Goal: Find specific page/section: Find specific page/section

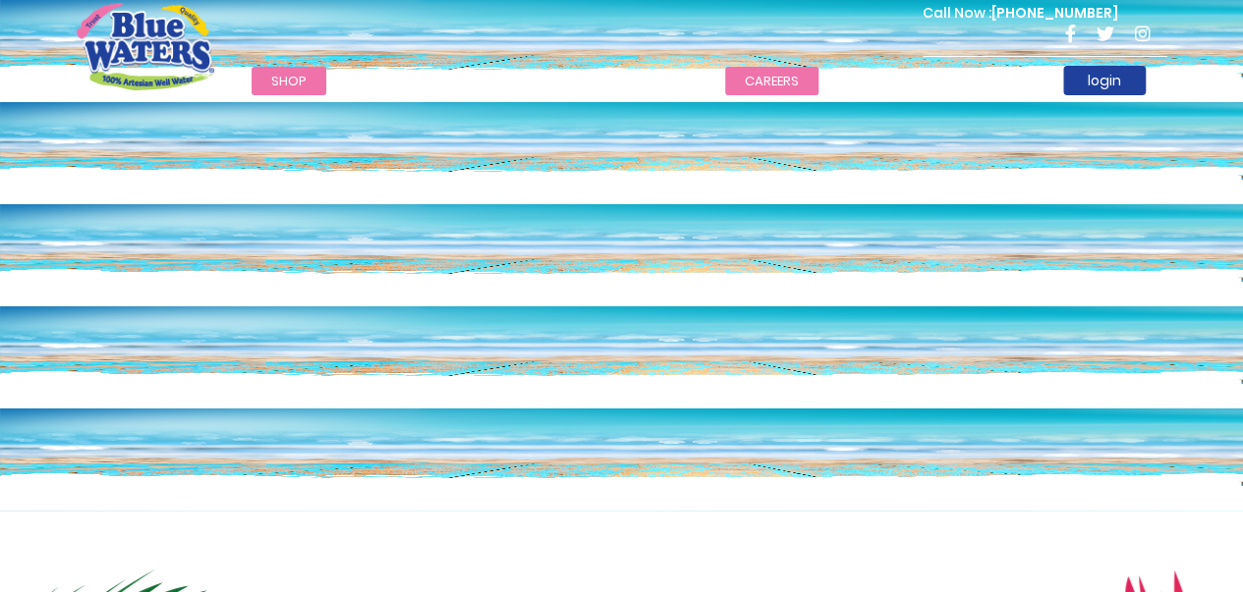
click at [768, 68] on link "careers" at bounding box center [771, 81] width 93 height 28
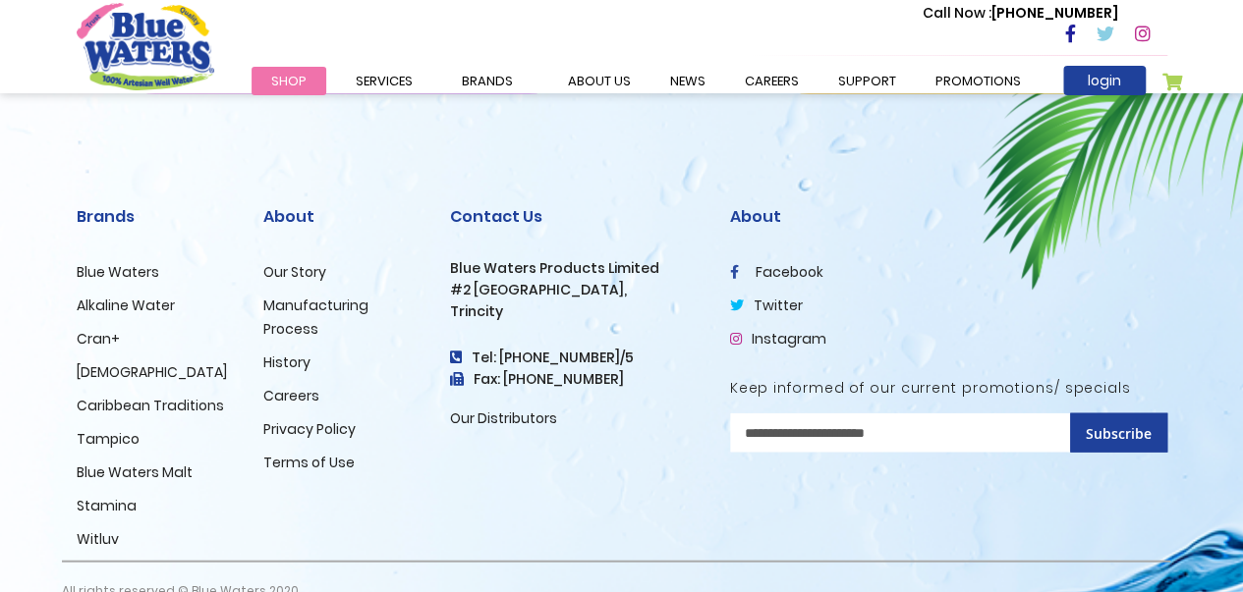
scroll to position [2128, 0]
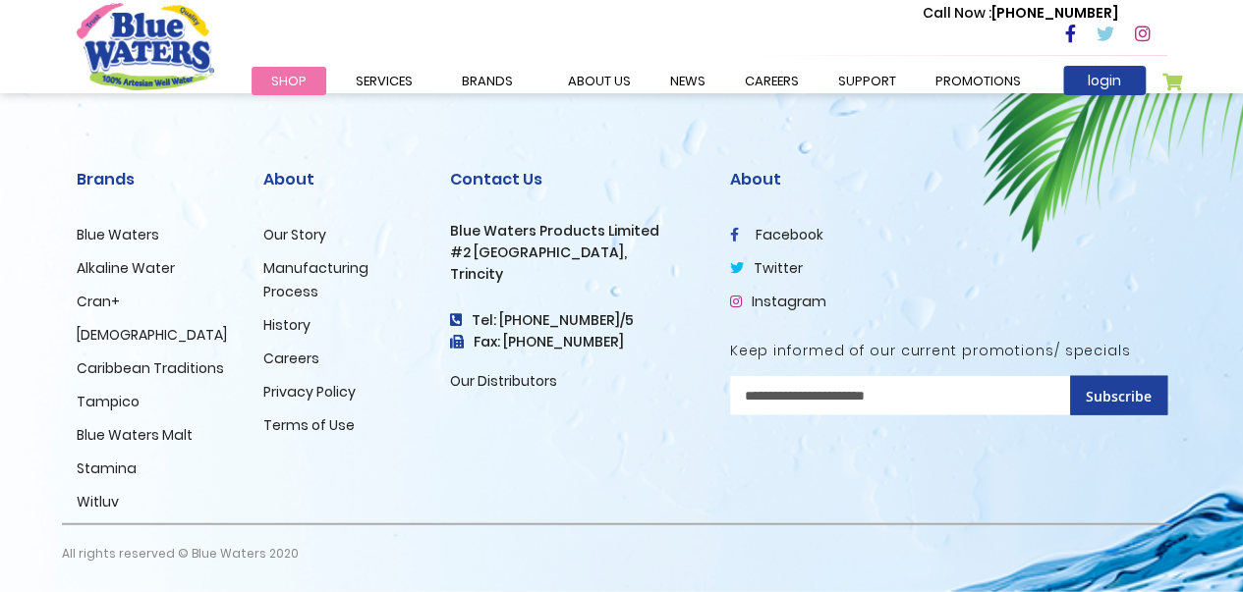
click at [300, 361] on link "Careers" at bounding box center [291, 359] width 56 height 20
